Goal: Find specific page/section: Find specific page/section

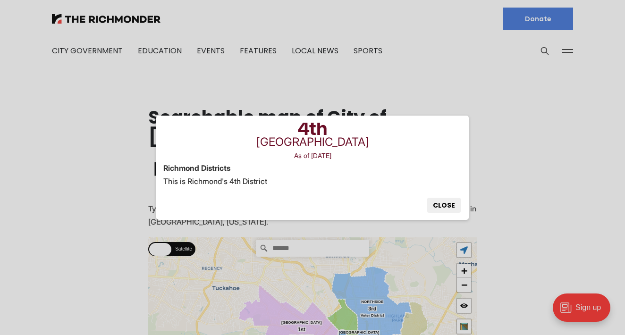
scroll to position [231, 0]
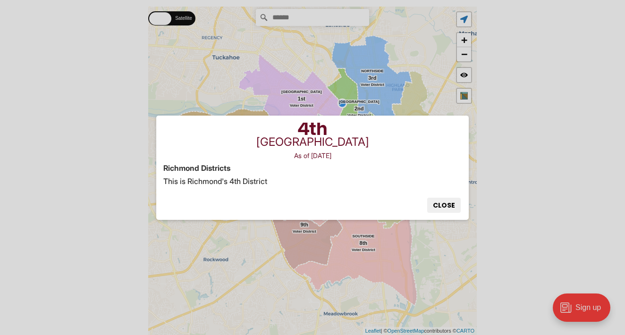
click at [435, 203] on button "Close" at bounding box center [443, 205] width 33 height 15
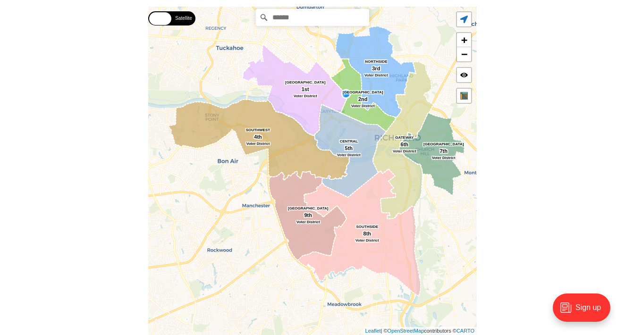
click at [289, 20] on input "Search" at bounding box center [312, 17] width 113 height 17
click at [286, 16] on input "Search" at bounding box center [312, 17] width 113 height 17
click at [286, 20] on input "Search" at bounding box center [312, 17] width 113 height 17
click at [263, 18] on icon at bounding box center [263, 17] width 7 height 7
click at [287, 21] on input "Search" at bounding box center [312, 17] width 113 height 17
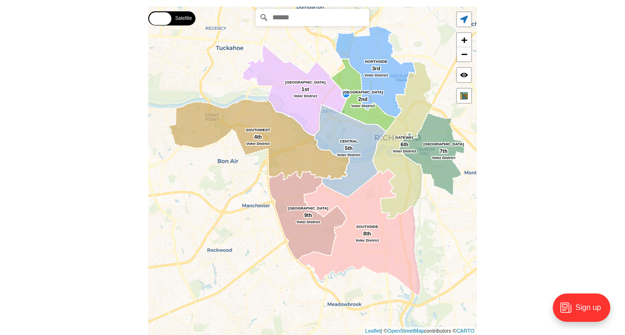
click at [287, 21] on input "Search" at bounding box center [312, 17] width 113 height 17
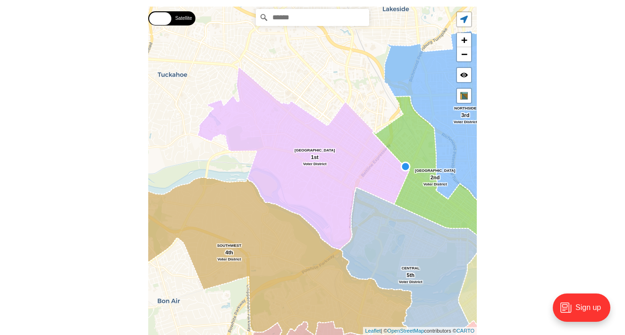
click at [284, 16] on input "Search" at bounding box center [312, 17] width 113 height 17
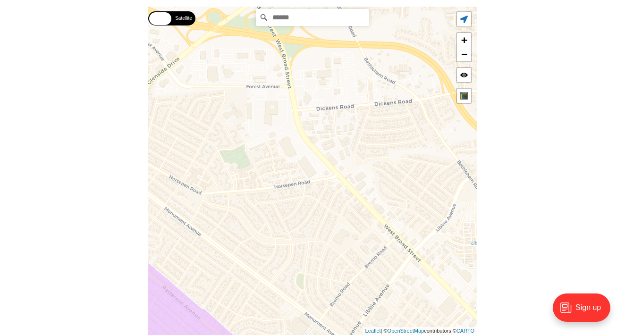
click at [561, 105] on section "Type your address in the box to see which voting district it is in. This only w…" at bounding box center [312, 184] width 625 height 426
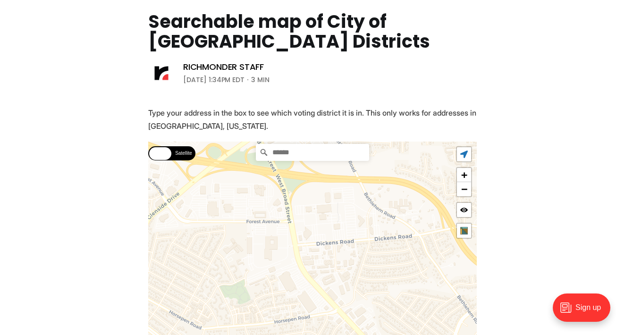
scroll to position [94, 0]
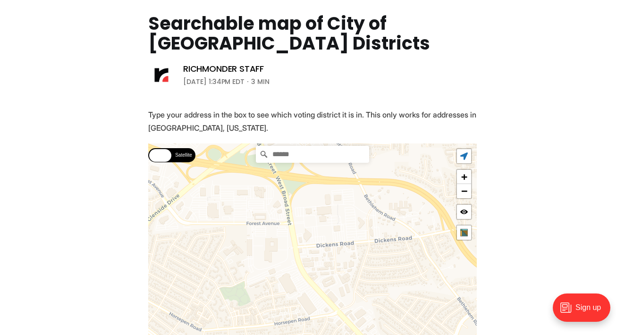
click at [264, 155] on icon at bounding box center [263, 154] width 9 height 9
click at [365, 126] on section "Type your address in the box to see which voting district it is in. This only w…" at bounding box center [312, 321] width 625 height 426
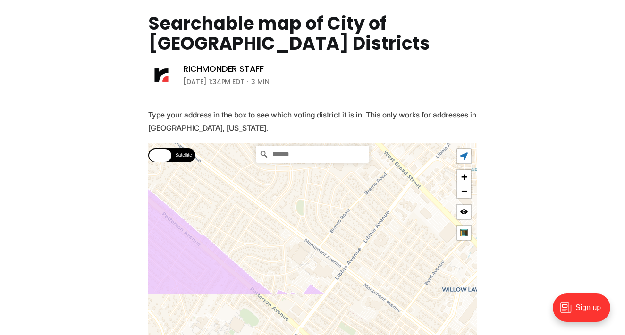
click at [350, 132] on section "Type your address in the box to see which voting district it is in. This only w…" at bounding box center [312, 321] width 625 height 426
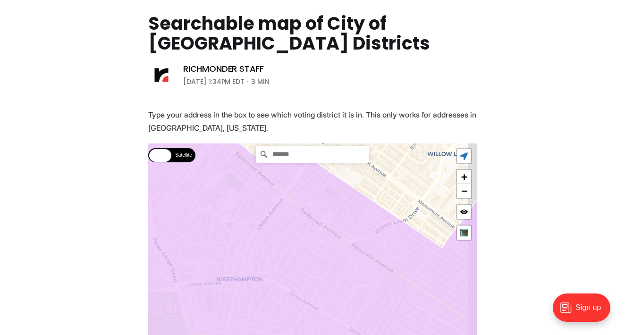
click at [330, 137] on section "Type your address in the box to see which voting district it is in. This only w…" at bounding box center [312, 321] width 625 height 426
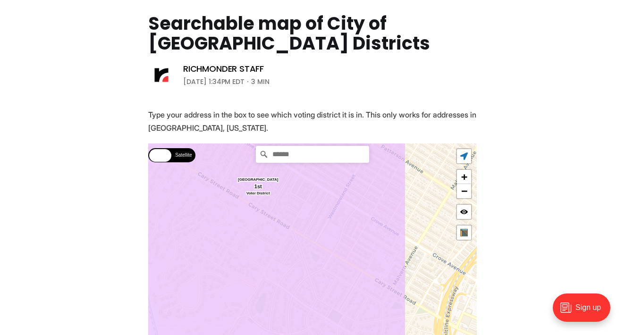
click at [283, 108] on section "Type your address in the box to see which voting district it is in. This only w…" at bounding box center [312, 321] width 625 height 426
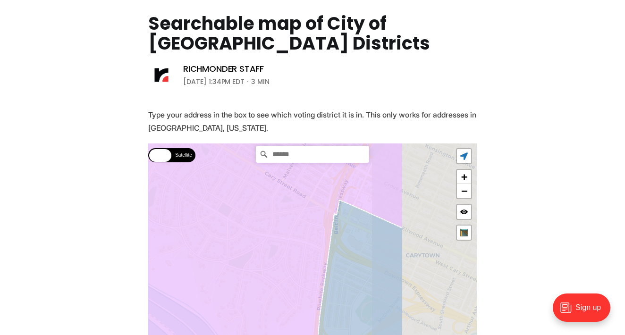
click at [185, 112] on section "Type your address in the box to see which voting district it is in. This only w…" at bounding box center [312, 321] width 625 height 426
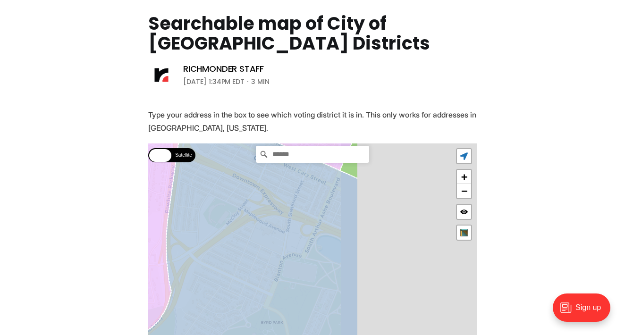
click at [225, 148] on icon at bounding box center [239, 255] width 237 height 305
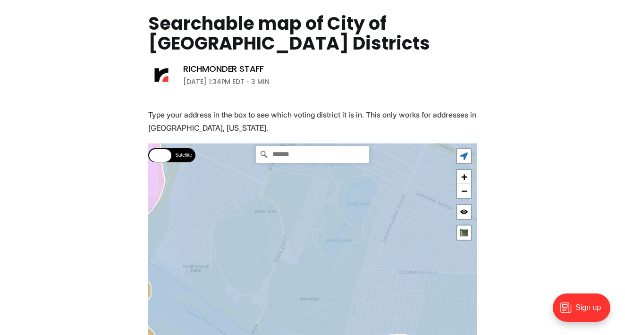
click at [294, 142] on section "Type your address in the box to see which voting district it is in. This only w…" at bounding box center [312, 321] width 625 height 426
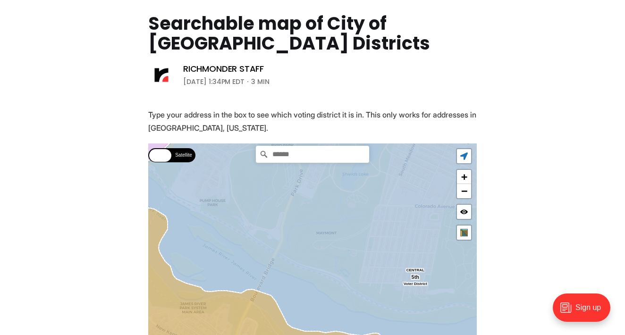
click at [336, 132] on section "Type your address in the box to see which voting district it is in. This only w…" at bounding box center [312, 321] width 625 height 426
